Goal: Navigation & Orientation: Find specific page/section

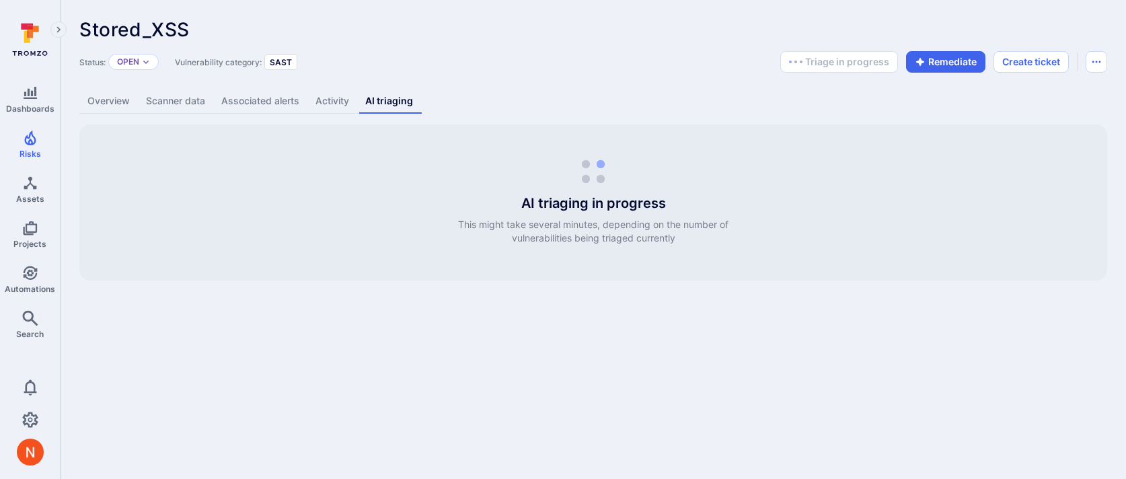
click at [387, 329] on body "Dashboards Risks Assets Projects Automations Search 0 Risks Vulnerabilities Ale…" at bounding box center [563, 239] width 1126 height 479
